Goal: Book appointment/travel/reservation

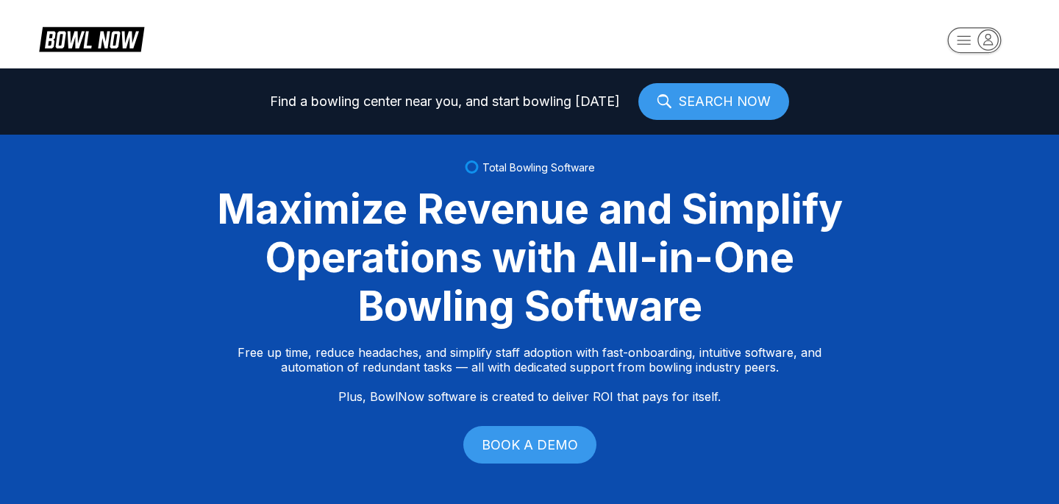
click at [1011, 29] on icon "button" at bounding box center [974, 40] width 81 height 29
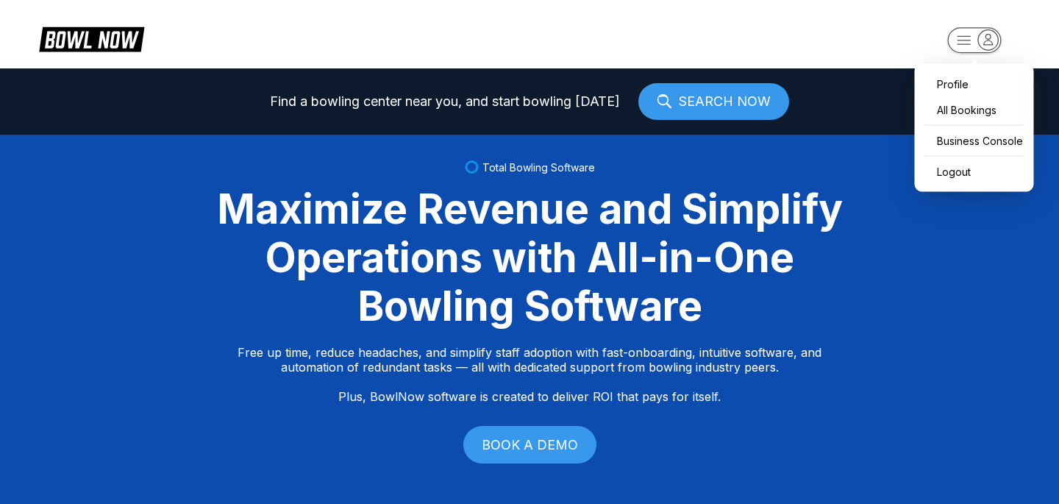
click at [748, 90] on link "SEARCH NOW" at bounding box center [713, 101] width 151 height 37
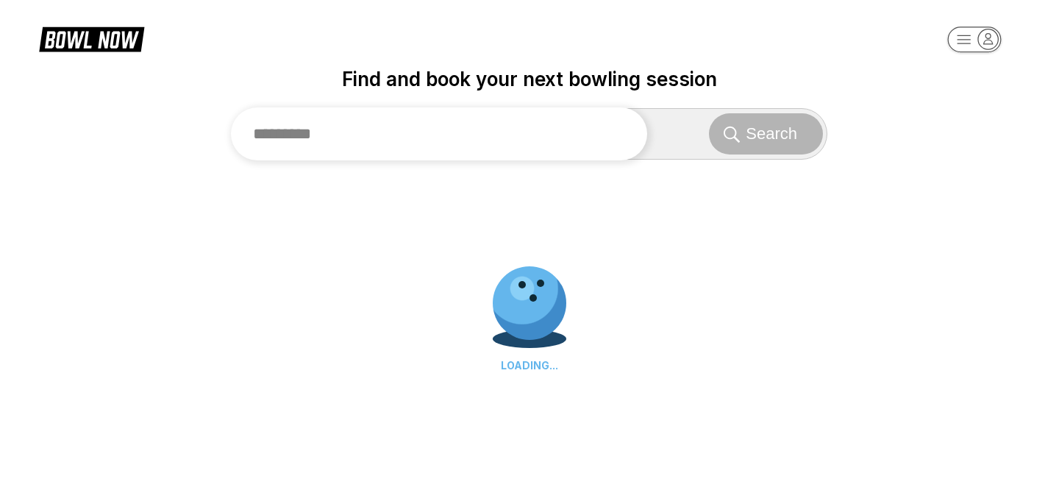
click at [580, 145] on input "text" at bounding box center [439, 133] width 416 height 53
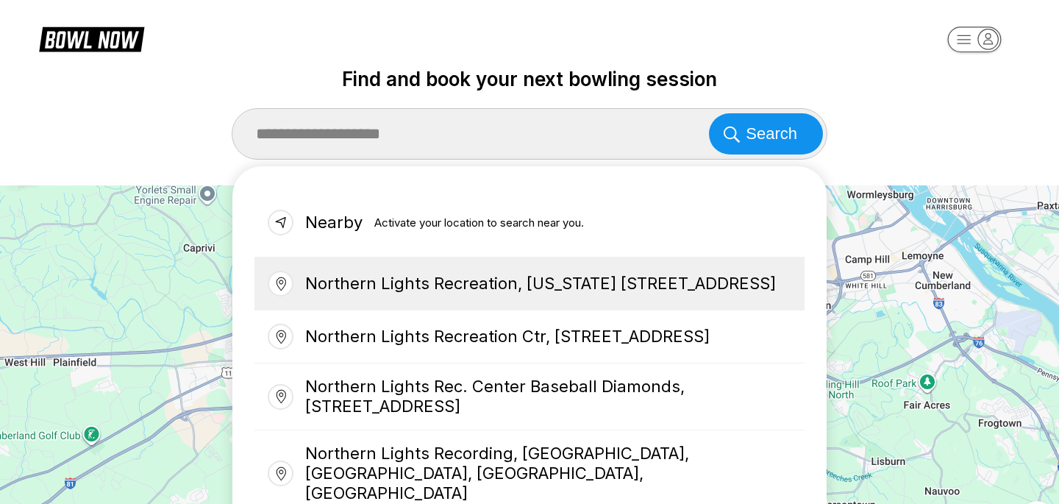
click at [474, 310] on div "Northern Lights Recreation, Michigan 119, Harbor Springs, MI, USA" at bounding box center [529, 283] width 550 height 53
type input "**********"
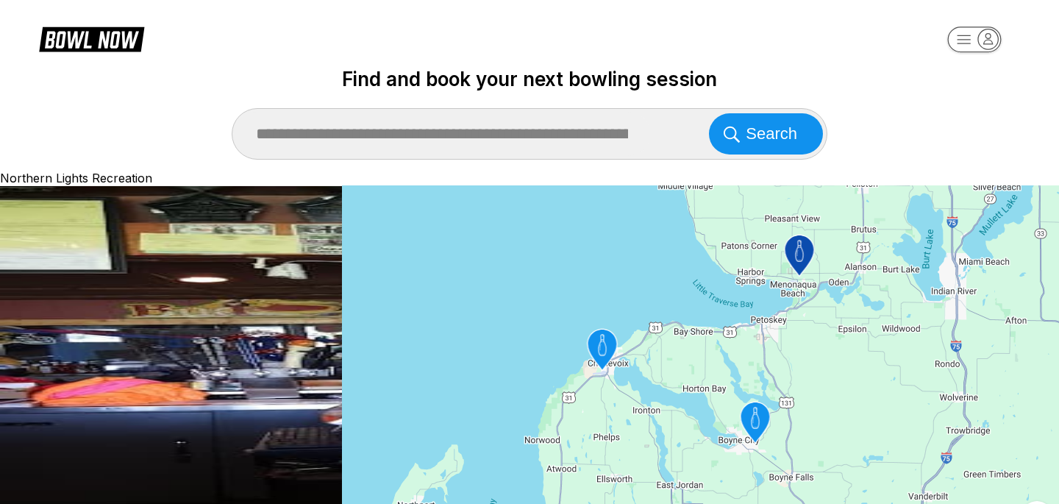
scroll to position [97, 0]
click at [152, 278] on span "Reserve" at bounding box center [184, 268] width 64 height 19
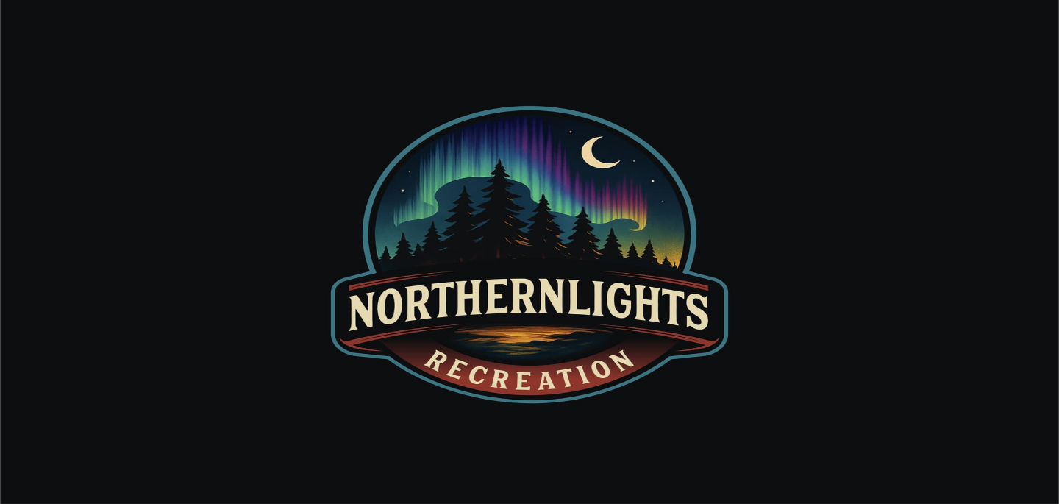
click at [521, 60] on header at bounding box center [529, 34] width 1059 height 68
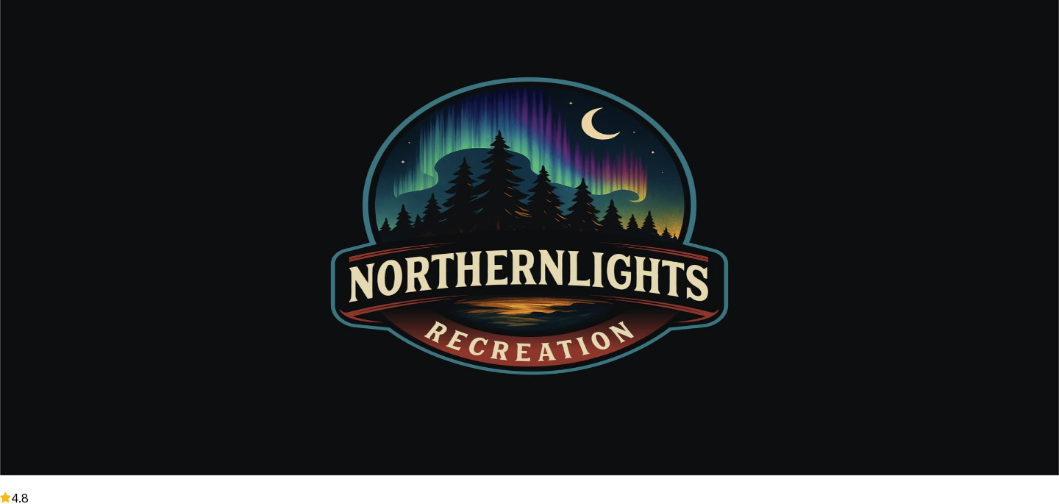
scroll to position [21, 0]
